Goal: Information Seeking & Learning: Learn about a topic

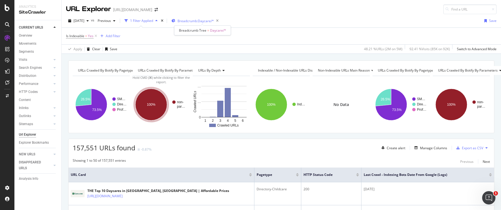
click at [202, 19] on span "Breadcrumb: Daycare/*" at bounding box center [196, 21] width 36 height 5
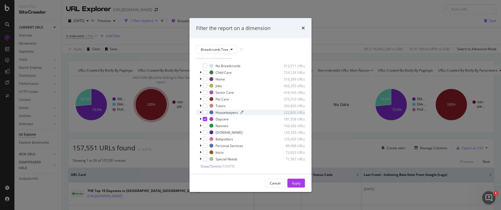
scroll to position [5, 0]
click at [303, 29] on icon "times" at bounding box center [303, 28] width 3 height 4
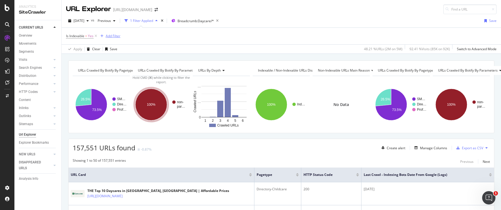
click at [107, 34] on div "Add Filter" at bounding box center [113, 36] width 15 height 5
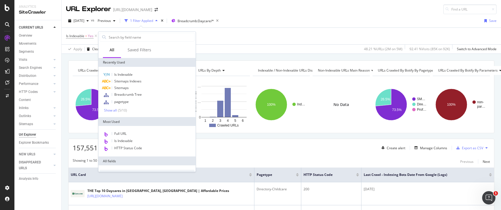
click at [304, 35] on div "Is Indexable = Yes Add Filter" at bounding box center [281, 36] width 431 height 17
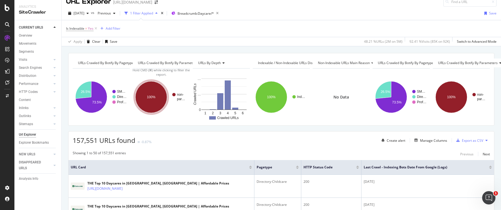
scroll to position [0, 0]
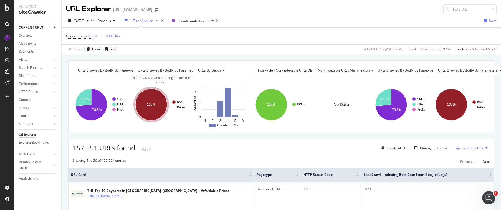
click at [265, 69] on span "Indexable / Non-Indexable URLs distribution" at bounding box center [292, 70] width 68 height 5
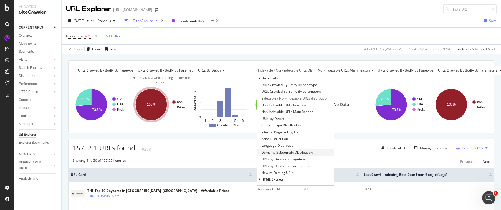
click at [273, 154] on span "Domain / Subdomain Distribution" at bounding box center [286, 153] width 51 height 6
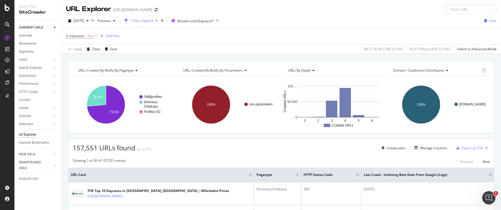
click at [415, 71] on span "Domain / Subdomain Distribution" at bounding box center [418, 70] width 51 height 5
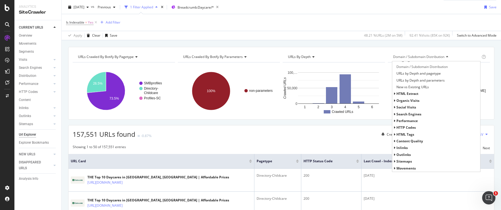
scroll to position [13, 0]
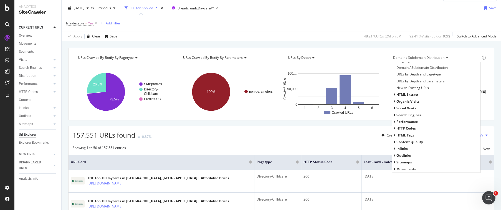
click at [399, 122] on span "Performance" at bounding box center [407, 121] width 21 height 5
click at [400, 102] on span "organic Visits" at bounding box center [408, 101] width 23 height 5
click at [400, 115] on span "google" at bounding box center [404, 115] width 11 height 5
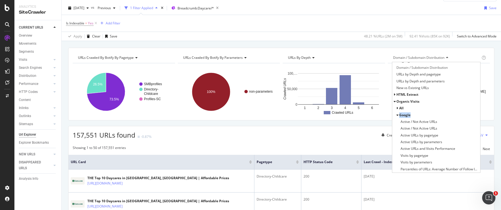
click at [400, 115] on span "google" at bounding box center [404, 115] width 11 height 5
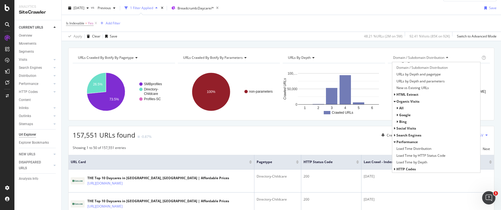
click at [400, 116] on span "google" at bounding box center [404, 115] width 11 height 5
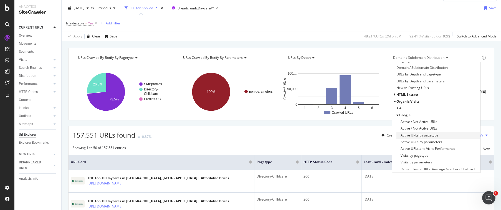
click at [418, 136] on span "Active URLs by pagetype" at bounding box center [420, 136] width 38 height 6
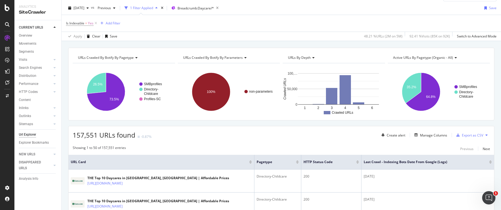
click at [424, 56] on span "Active URLs by pagetype (organic - all)" at bounding box center [423, 57] width 60 height 5
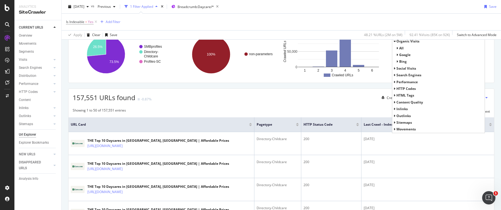
scroll to position [47, 0]
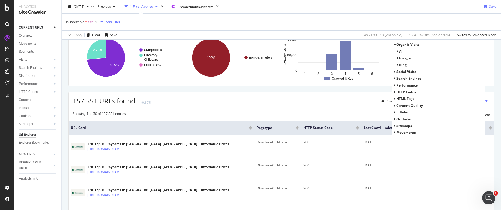
click at [404, 100] on span "HTML Tags" at bounding box center [406, 98] width 18 height 5
click at [403, 103] on span "Content Quality" at bounding box center [410, 105] width 27 height 5
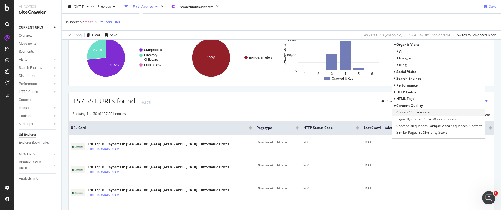
click at [409, 112] on span "Content VS. Template" at bounding box center [413, 113] width 33 height 6
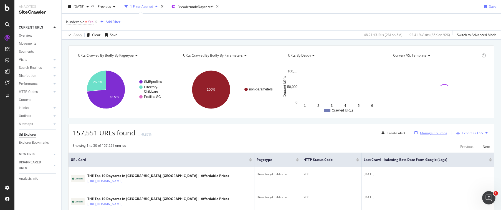
scroll to position [15, 0]
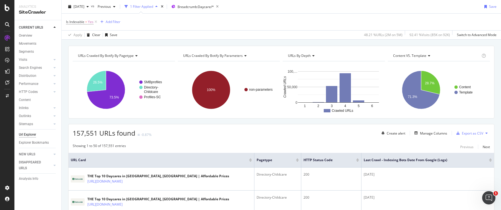
click at [407, 53] on span "Content VS. Template" at bounding box center [409, 55] width 33 height 5
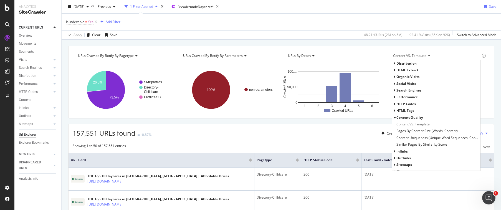
click at [301, 53] on span "URLs by Depth" at bounding box center [299, 55] width 23 height 5
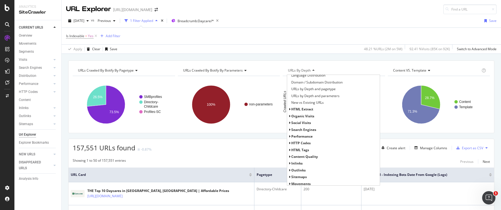
scroll to position [72, 0]
click at [307, 108] on span "HTML Extract" at bounding box center [302, 107] width 22 height 5
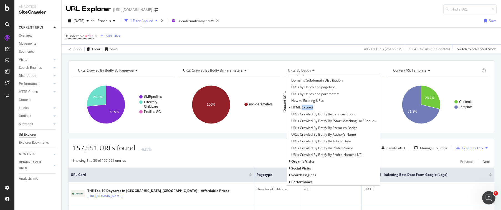
click at [307, 108] on span "HTML Extract" at bounding box center [302, 107] width 22 height 5
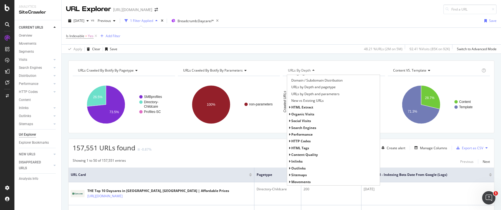
click at [307, 108] on span "HTML Extract" at bounding box center [302, 107] width 22 height 5
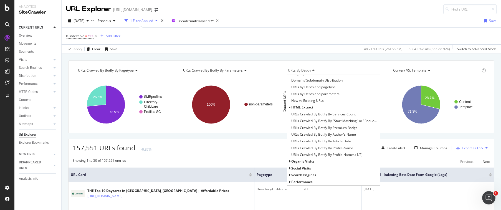
click at [307, 108] on span "HTML Extract" at bounding box center [302, 107] width 22 height 5
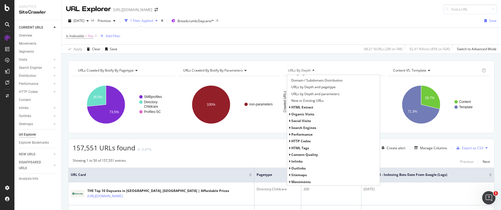
click at [303, 115] on span "organic Visits" at bounding box center [302, 114] width 23 height 5
click at [294, 119] on span "all" at bounding box center [296, 120] width 4 height 5
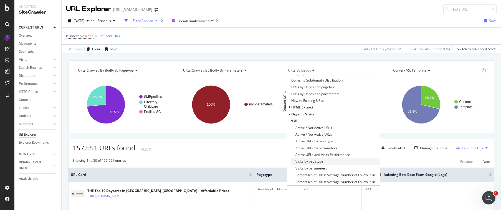
click at [325, 162] on div "Visits by pagetype" at bounding box center [335, 161] width 89 height 7
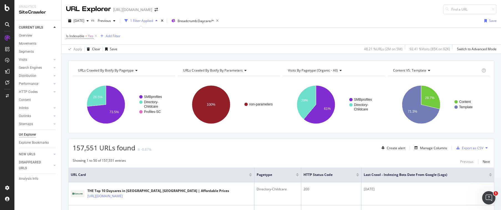
click at [235, 68] on span "URLs Crawled By Botify By parameters" at bounding box center [213, 70] width 60 height 5
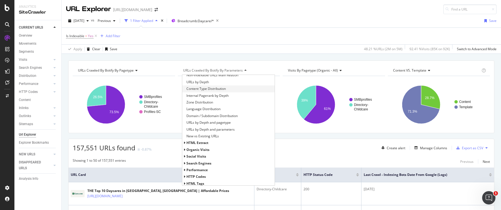
scroll to position [39, 0]
click at [210, 133] on span "New vs Existing URLs" at bounding box center [202, 135] width 32 height 6
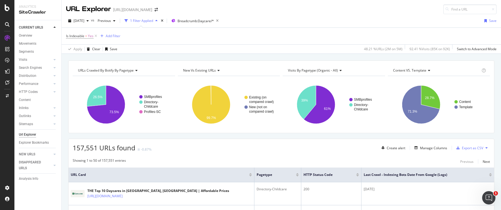
click at [205, 68] on span "New vs Existing URLs" at bounding box center [199, 70] width 33 height 5
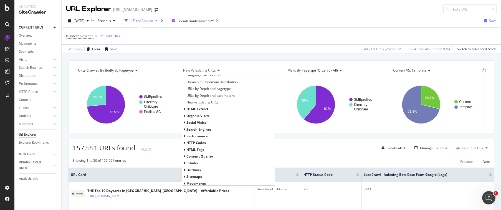
scroll to position [72, 0]
click at [196, 162] on span "Inlinks" at bounding box center [191, 161] width 11 height 5
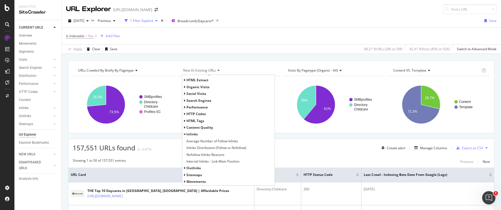
scroll to position [1, 0]
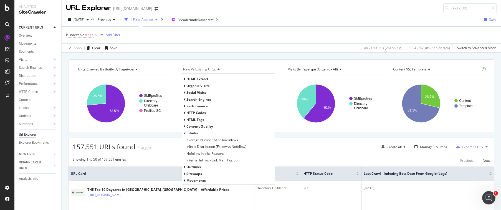
click at [197, 180] on span "Movements" at bounding box center [195, 180] width 19 height 5
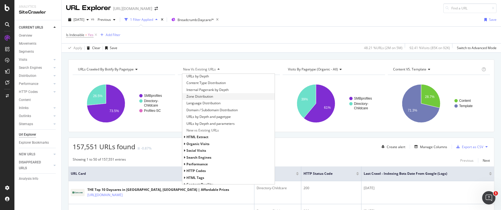
scroll to position [0, 0]
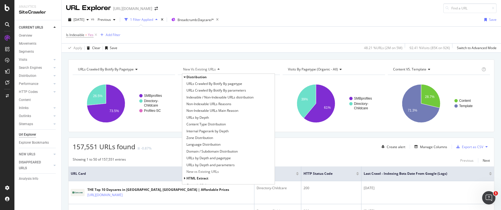
click at [190, 75] on span "Distribution" at bounding box center [196, 77] width 20 height 5
click at [190, 77] on span "Distribution" at bounding box center [196, 77] width 20 height 5
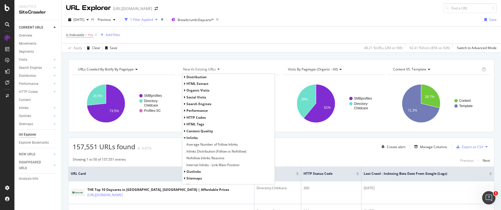
click at [201, 110] on span "Performance" at bounding box center [196, 110] width 21 height 5
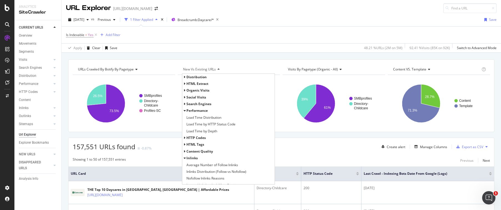
click at [201, 110] on span "Performance" at bounding box center [196, 110] width 21 height 5
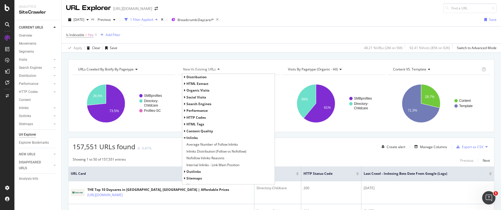
click at [200, 89] on span "organic Visits" at bounding box center [197, 90] width 23 height 5
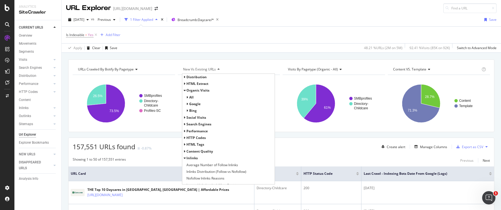
click at [200, 89] on span "organic Visits" at bounding box center [197, 90] width 23 height 5
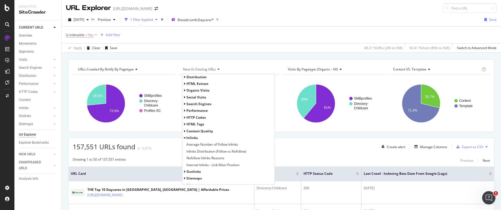
click at [195, 99] on span "social Visits" at bounding box center [196, 97] width 20 height 5
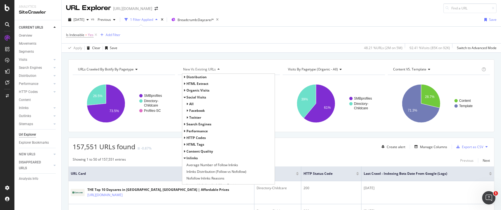
click at [195, 99] on span "social Visits" at bounding box center [196, 97] width 20 height 5
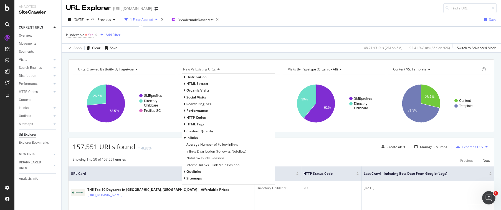
click at [196, 130] on span "Content Quality" at bounding box center [199, 131] width 27 height 5
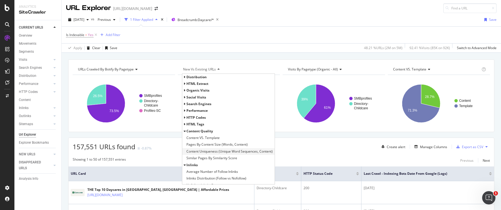
click at [217, 152] on span "Content Uniqueness (Unique Word Sequences, Content)" at bounding box center [229, 152] width 86 height 6
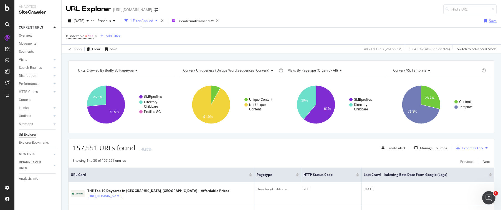
click at [489, 22] on div "Save" at bounding box center [492, 20] width 7 height 5
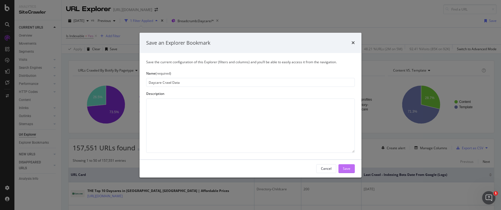
type input "Daycare Crawl Data"
click at [350, 170] on div "Save" at bounding box center [346, 168] width 7 height 5
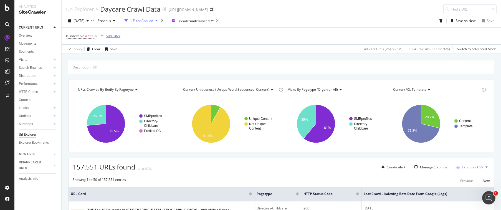
click at [115, 36] on div "Add Filter" at bounding box center [113, 36] width 15 height 5
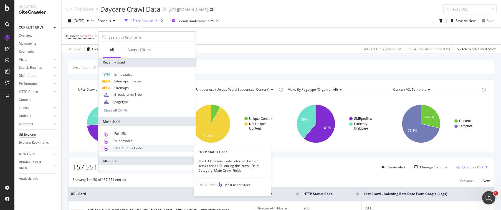
click at [126, 150] on span "HTTP Status Code" at bounding box center [128, 148] width 28 height 5
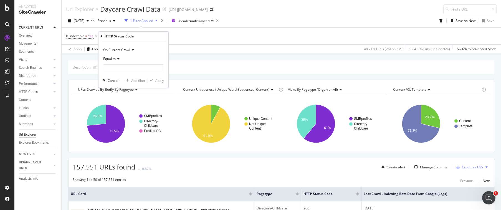
click at [113, 59] on span "Equal to" at bounding box center [109, 58] width 12 height 5
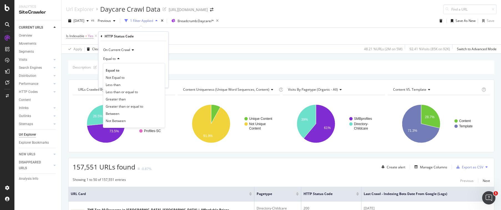
click at [134, 51] on icon at bounding box center [132, 49] width 4 height 3
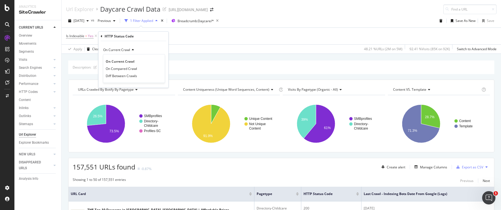
click at [138, 48] on div "On Current Crawl" at bounding box center [133, 50] width 61 height 9
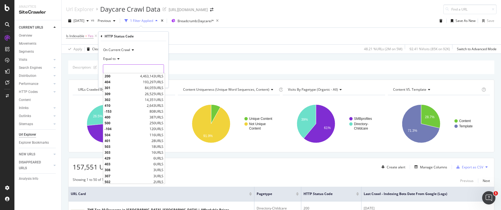
click at [130, 72] on input "number" at bounding box center [133, 68] width 61 height 9
click at [125, 80] on span "404" at bounding box center [123, 82] width 37 height 5
type input "404"
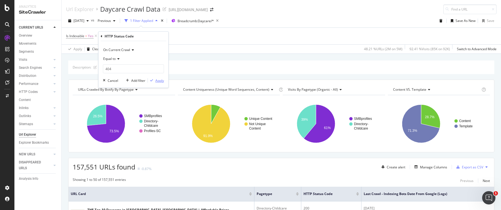
click at [159, 82] on div "Apply" at bounding box center [159, 80] width 9 height 5
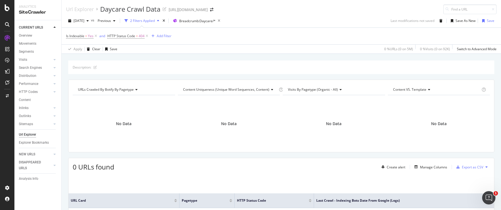
click at [130, 39] on span "HTTP Status Code = 404" at bounding box center [128, 36] width 42 height 8
click at [130, 38] on span "HTTP Status Code" at bounding box center [121, 36] width 28 height 5
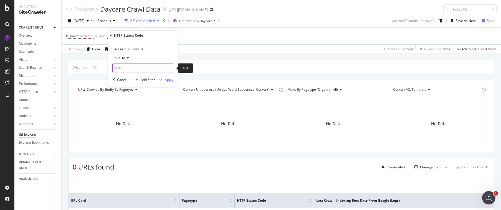
click at [128, 66] on input "404" at bounding box center [142, 68] width 61 height 9
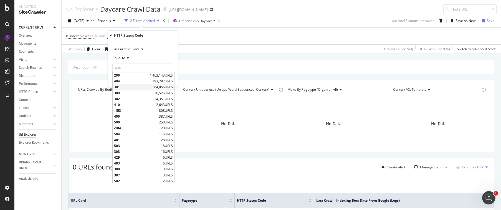
click at [129, 85] on span "301" at bounding box center [133, 87] width 39 height 5
type input "301"
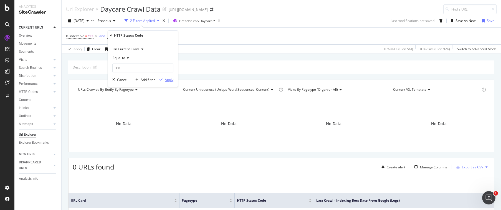
click at [165, 78] on div "Apply" at bounding box center [169, 79] width 9 height 5
click at [123, 37] on span "HTTP Status Code" at bounding box center [121, 36] width 28 height 5
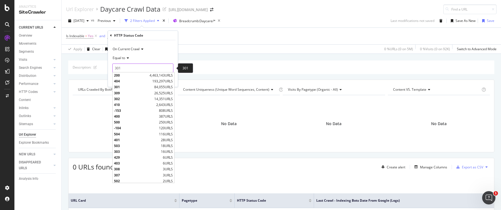
click at [123, 69] on input "301" at bounding box center [142, 68] width 61 height 9
click at [137, 76] on span "200" at bounding box center [131, 75] width 34 height 5
type input "200"
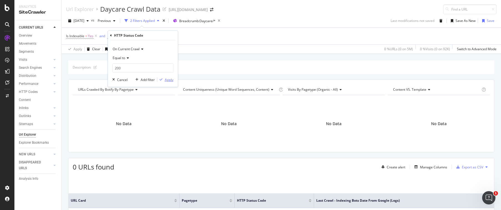
click at [165, 78] on div "Apply" at bounding box center [169, 79] width 9 height 5
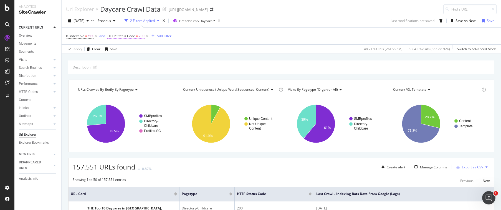
click at [115, 36] on span "HTTP Status Code" at bounding box center [121, 36] width 28 height 5
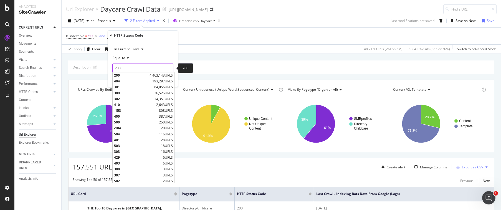
click at [126, 66] on input "200" at bounding box center [142, 68] width 61 height 9
click at [127, 79] on span "404" at bounding box center [132, 81] width 37 height 5
type input "404"
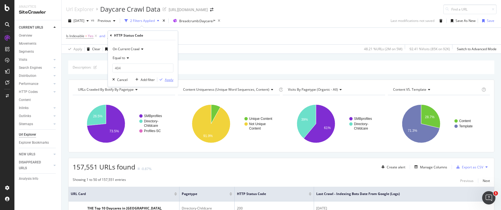
click at [170, 79] on div "Apply" at bounding box center [169, 79] width 9 height 5
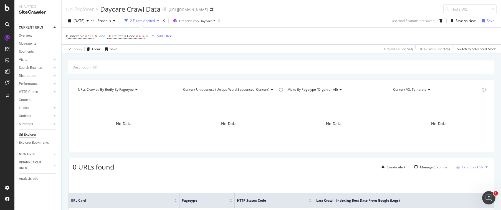
click at [96, 36] on icon at bounding box center [96, 36] width 5 height 6
click at [84, 21] on span "[DATE]" at bounding box center [79, 20] width 11 height 5
click at [172, 37] on div "HTTP Status Code = 404 Add Filter" at bounding box center [281, 36] width 431 height 17
click at [120, 36] on div "Add Filter" at bounding box center [122, 36] width 15 height 5
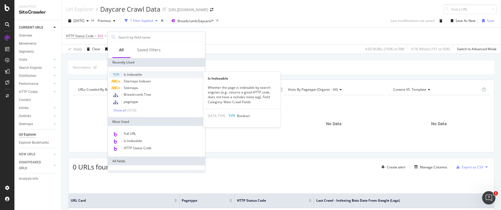
click at [133, 74] on span "Is Indexable" at bounding box center [133, 74] width 18 height 5
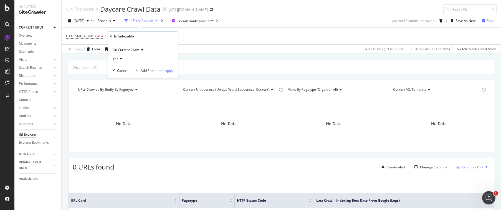
click at [169, 74] on div "On Current Crawl Yes Cancel Add filter Apply" at bounding box center [143, 59] width 70 height 37
click at [168, 70] on div "Apply" at bounding box center [169, 70] width 9 height 5
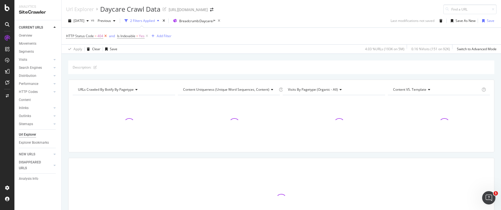
click at [104, 36] on icon at bounding box center [105, 36] width 5 height 6
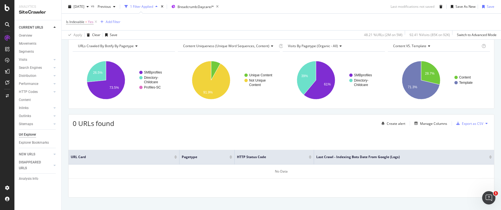
scroll to position [45, 0]
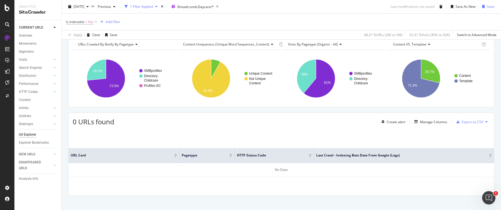
click at [432, 125] on div "Create alert Manage Columns Export as CSV" at bounding box center [434, 121] width 111 height 9
click at [432, 123] on div "Manage Columns" at bounding box center [433, 122] width 27 height 5
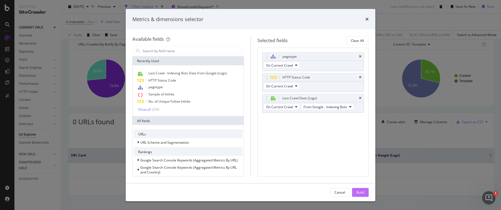
click at [358, 193] on div "Build" at bounding box center [361, 192] width 8 height 5
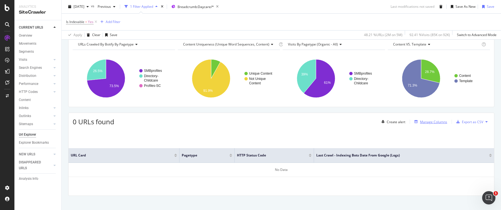
click at [434, 120] on div "Manage Columns" at bounding box center [433, 122] width 27 height 5
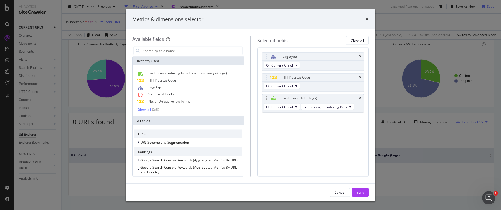
click at [362, 99] on div "Last Crawl Date (Logs)" at bounding box center [314, 98] width 102 height 8
click at [359, 97] on div "Last Crawl Date (Logs)" at bounding box center [314, 98] width 102 height 8
click at [362, 100] on div "Last Crawl Date (Logs)" at bounding box center [314, 98] width 102 height 8
click at [361, 98] on div "Last Crawl Date (Logs)" at bounding box center [314, 98] width 102 height 8
click at [361, 98] on icon "times" at bounding box center [360, 98] width 2 height 3
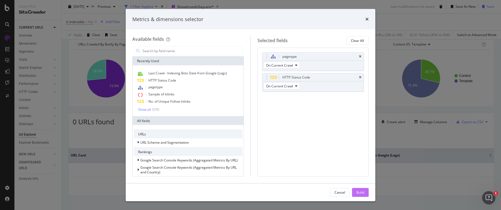
click at [356, 191] on button "Build" at bounding box center [360, 192] width 17 height 9
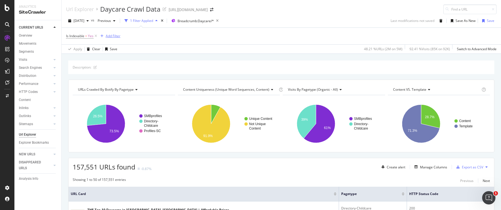
click at [113, 36] on div "Add Filter" at bounding box center [113, 36] width 15 height 5
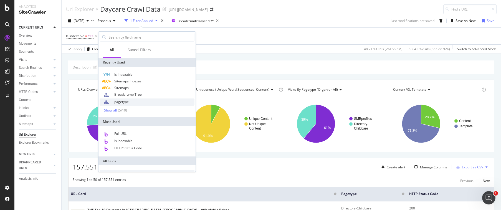
click at [127, 101] on span "pagetype" at bounding box center [121, 101] width 14 height 5
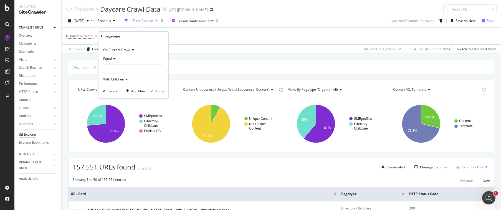
click at [102, 36] on icon at bounding box center [102, 36] width 2 height 3
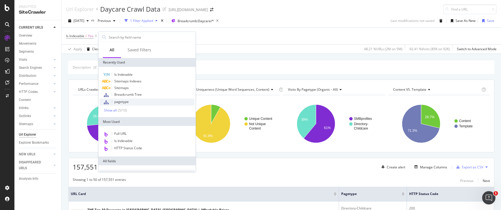
click at [134, 99] on div "pagetype" at bounding box center [147, 102] width 95 height 7
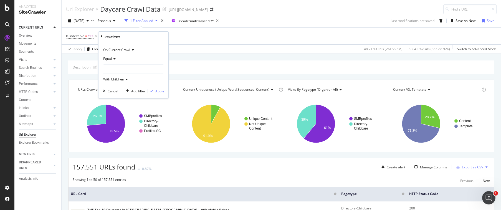
click at [108, 57] on span "Equal" at bounding box center [107, 58] width 9 height 5
click at [165, 61] on div "On Current Crawl Equal Equal Not Equal With Children Cancel Add filter Apply" at bounding box center [134, 69] width 70 height 57
click at [150, 68] on div at bounding box center [133, 69] width 60 height 9
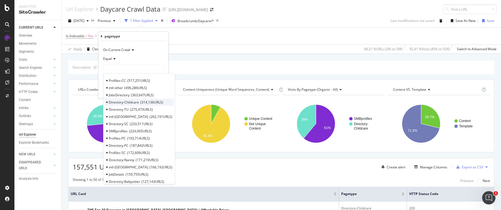
click at [140, 104] on div "Directory-Childcare 314,136 URLS" at bounding box center [139, 102] width 69 height 7
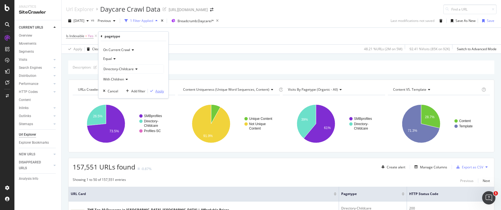
click at [161, 89] on div "Apply" at bounding box center [159, 91] width 9 height 5
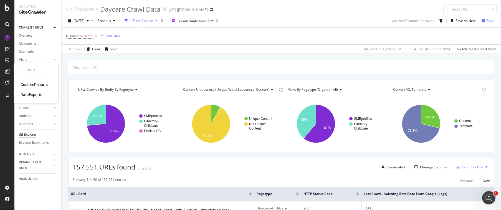
click at [28, 83] on div "CustomReports" at bounding box center [34, 85] width 27 height 6
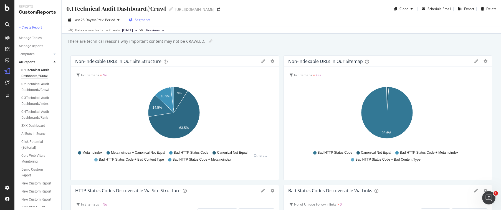
click at [139, 19] on span "Segments" at bounding box center [143, 19] width 16 height 5
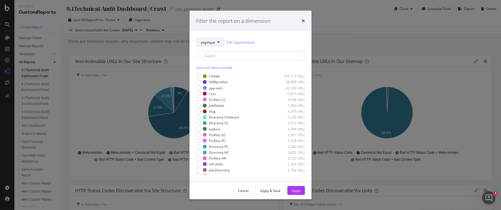
click at [210, 44] on span "pagetype" at bounding box center [208, 42] width 14 height 5
click at [264, 39] on div "pagetype Edit Segmentation" at bounding box center [250, 42] width 109 height 9
click at [209, 39] on button "pagetype" at bounding box center [210, 42] width 28 height 9
click at [304, 23] on icon "times" at bounding box center [303, 21] width 3 height 4
